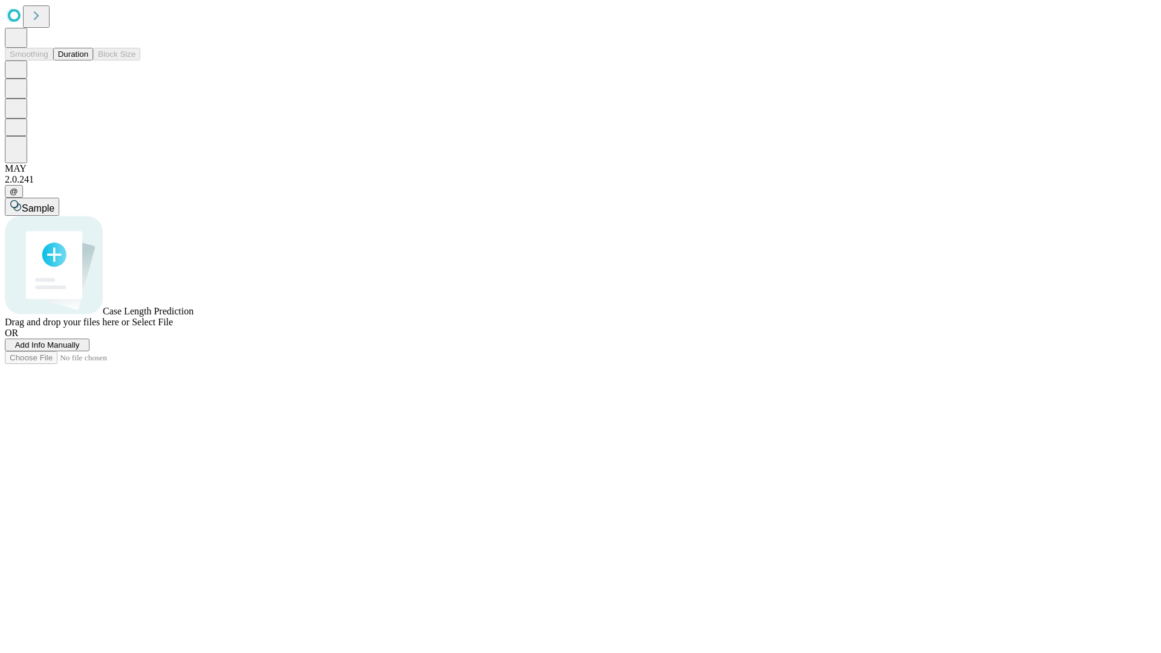
click at [88, 60] on button "Duration" at bounding box center [73, 54] width 40 height 13
click at [173, 327] on span "Select File" at bounding box center [152, 322] width 41 height 10
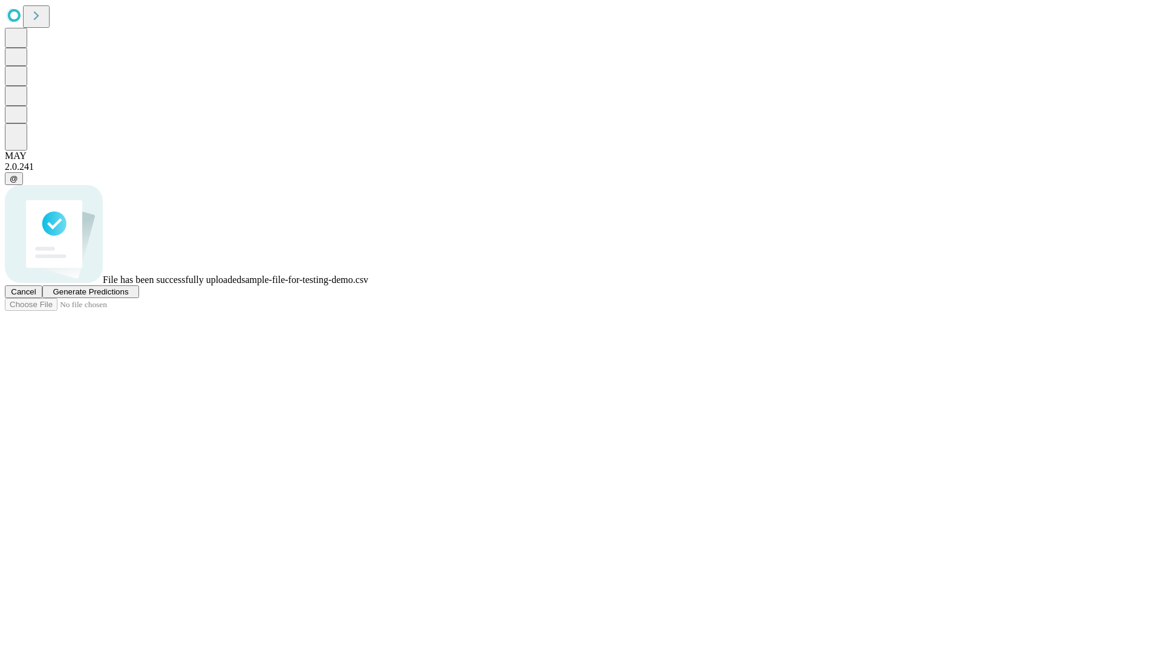
click at [128, 296] on span "Generate Predictions" at bounding box center [91, 291] width 76 height 9
